Goal: Find specific page/section: Find specific page/section

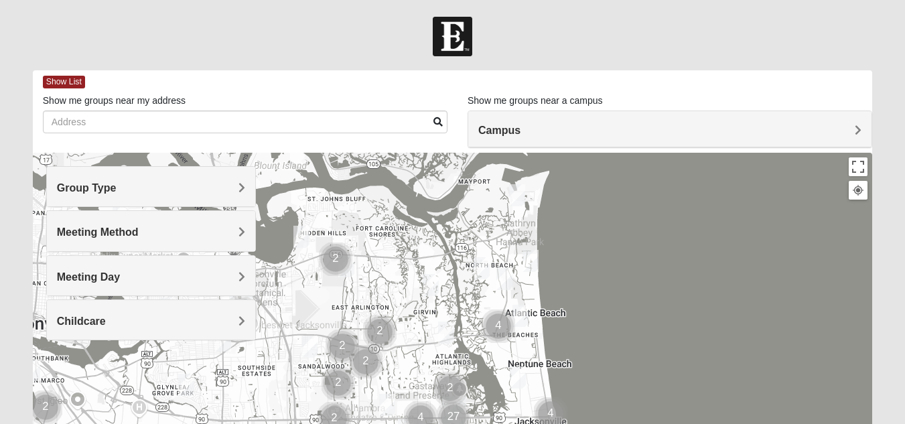
click at [117, 192] on span "Group Type" at bounding box center [87, 187] width 60 height 11
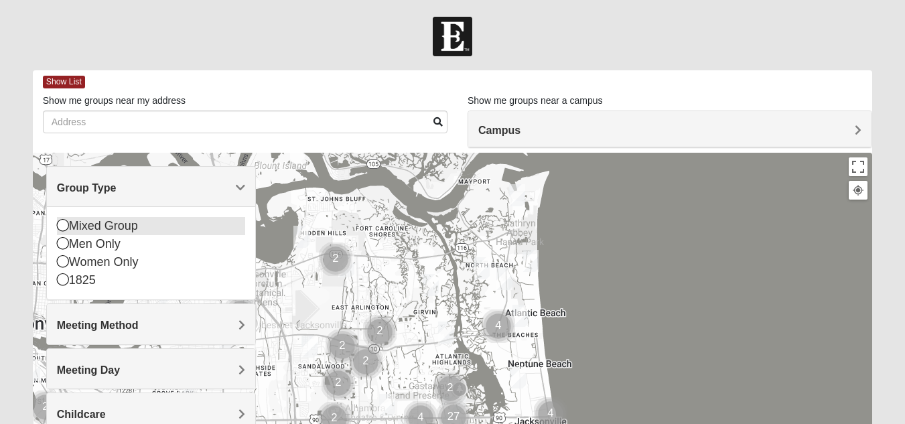
click at [64, 225] on icon at bounding box center [63, 225] width 12 height 12
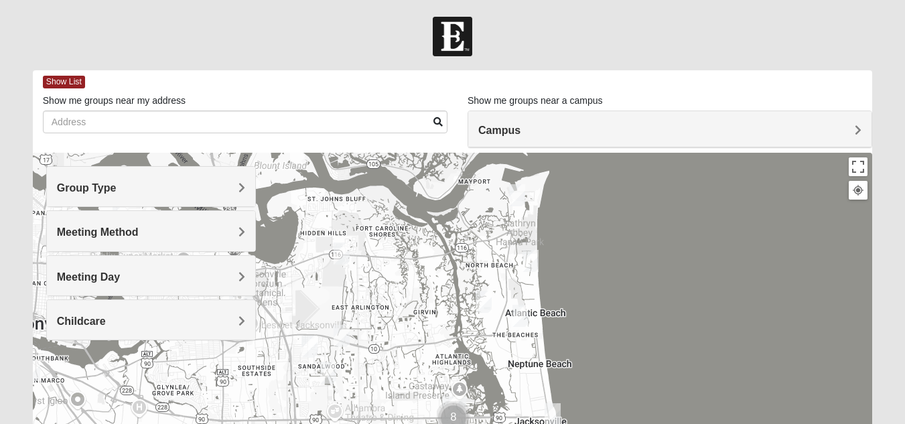
click at [139, 234] on span "Meeting Method" at bounding box center [98, 232] width 82 height 11
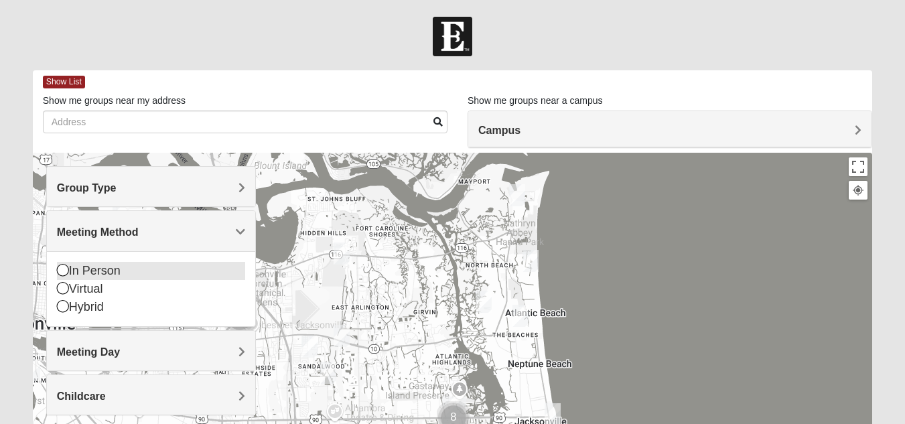
click at [58, 274] on icon at bounding box center [63, 270] width 12 height 12
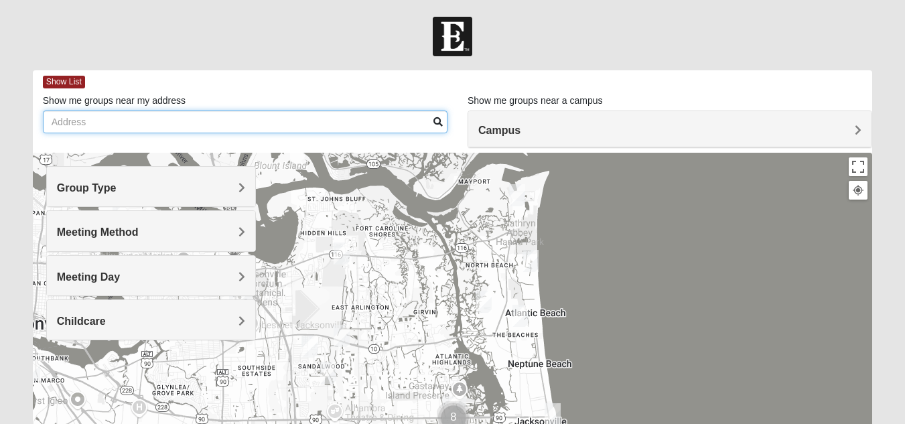
click at [168, 125] on input "Show me groups near my address" at bounding box center [245, 122] width 405 height 23
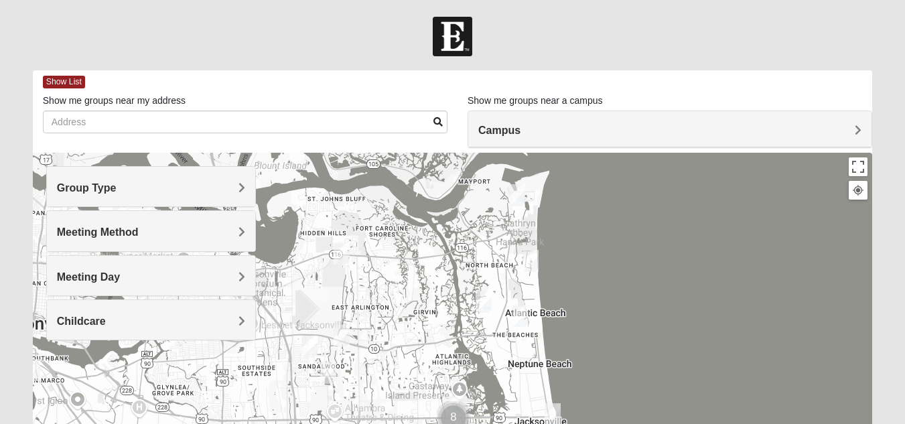
click at [521, 127] on span "Campus" at bounding box center [500, 130] width 42 height 11
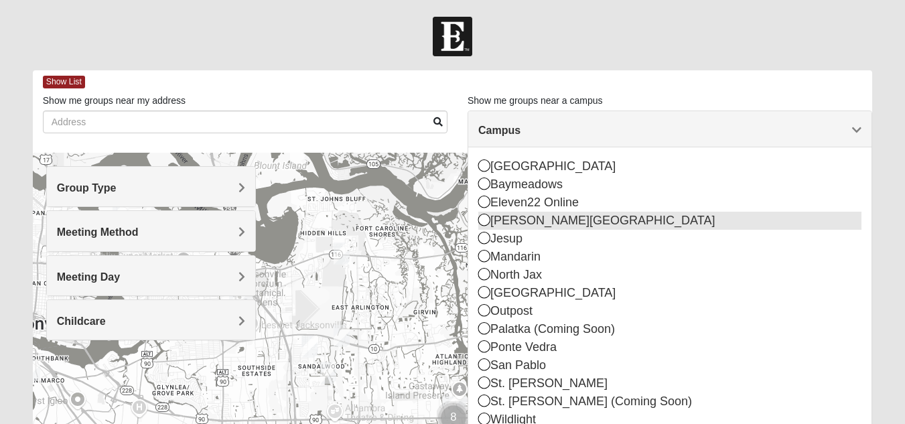
scroll to position [67, 0]
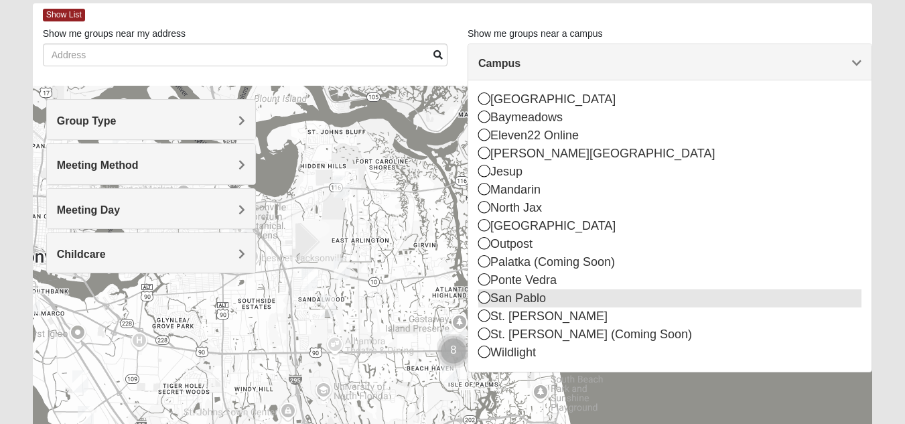
click at [481, 305] on div "San Pablo" at bounding box center [670, 299] width 383 height 18
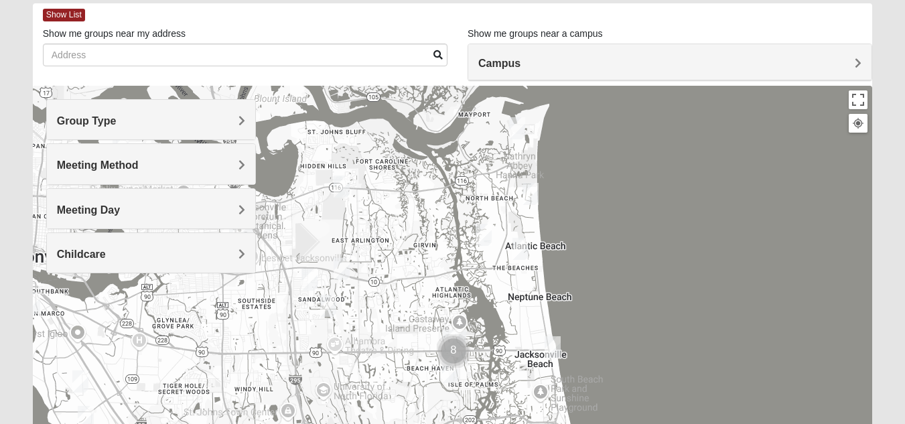
click at [485, 301] on div at bounding box center [453, 354] width 840 height 536
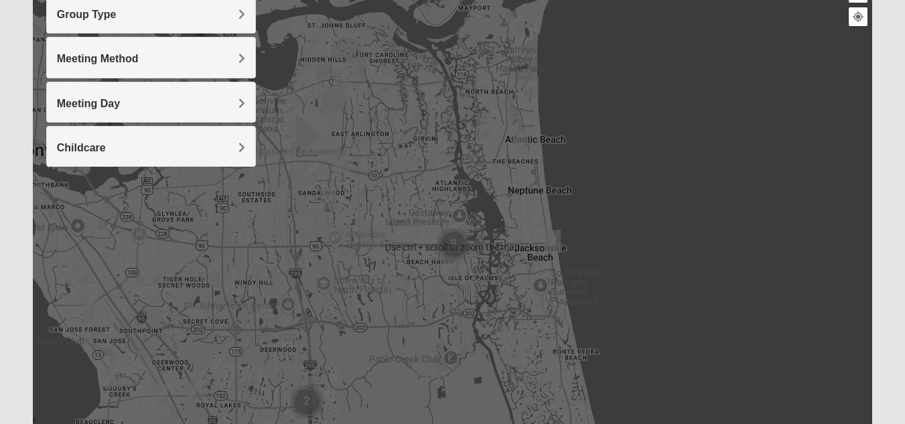
scroll to position [201, 0]
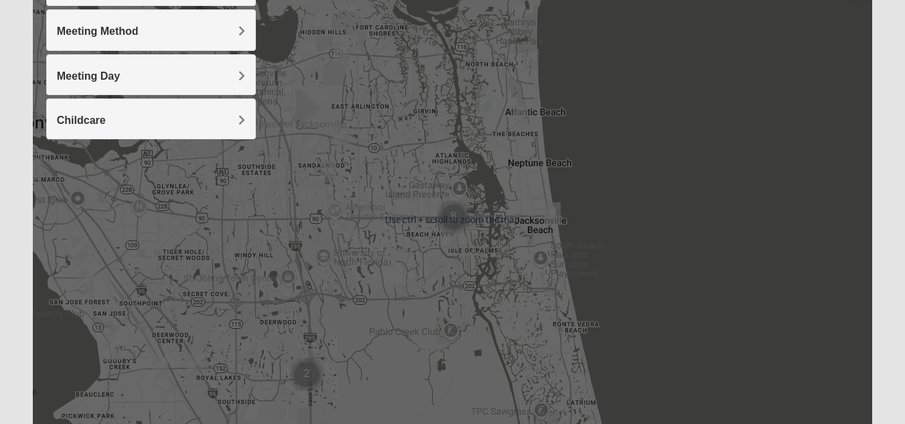
click at [451, 210] on img "Cluster of 8 groups" at bounding box center [454, 217] width 44 height 44
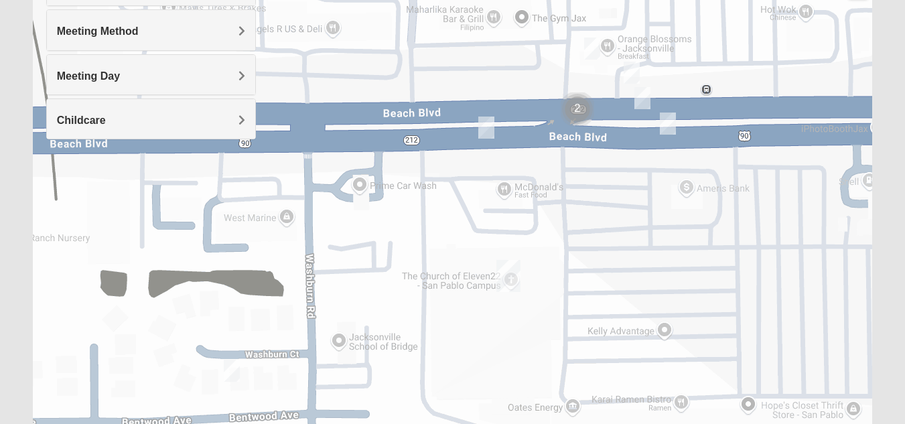
click at [595, 44] on img "On Campus Mixed Long 32250" at bounding box center [592, 48] width 27 height 33
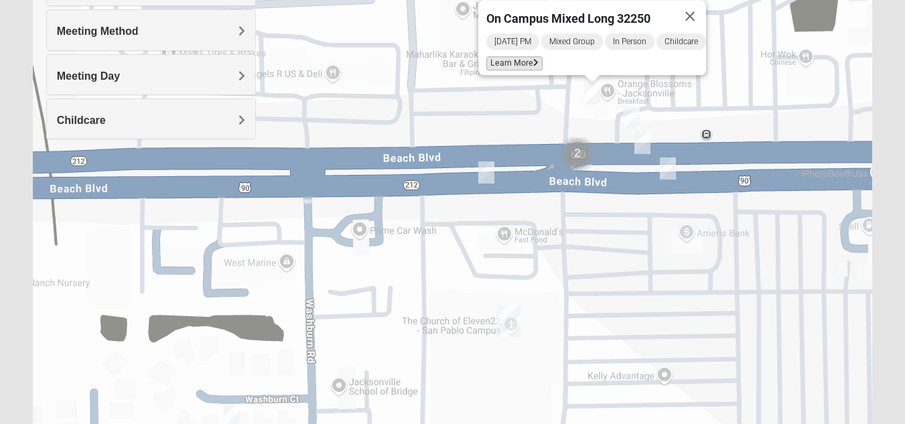
click at [533, 59] on icon at bounding box center [535, 63] width 5 height 8
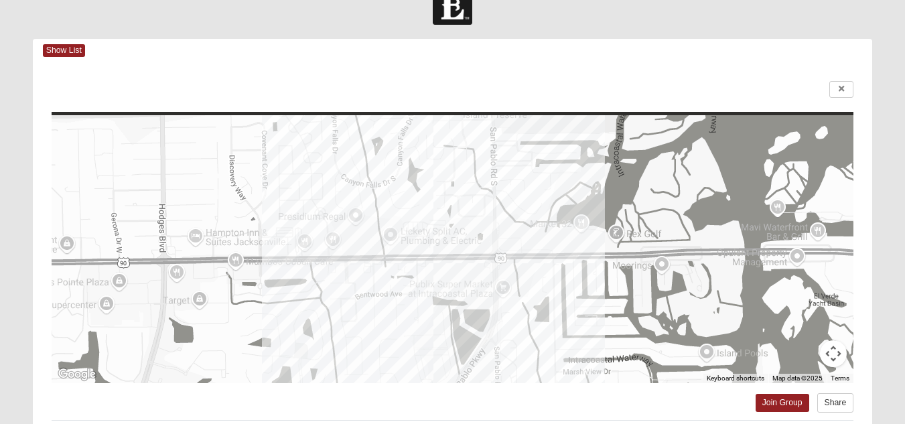
scroll to position [0, 0]
